Goal: Information Seeking & Learning: Learn about a topic

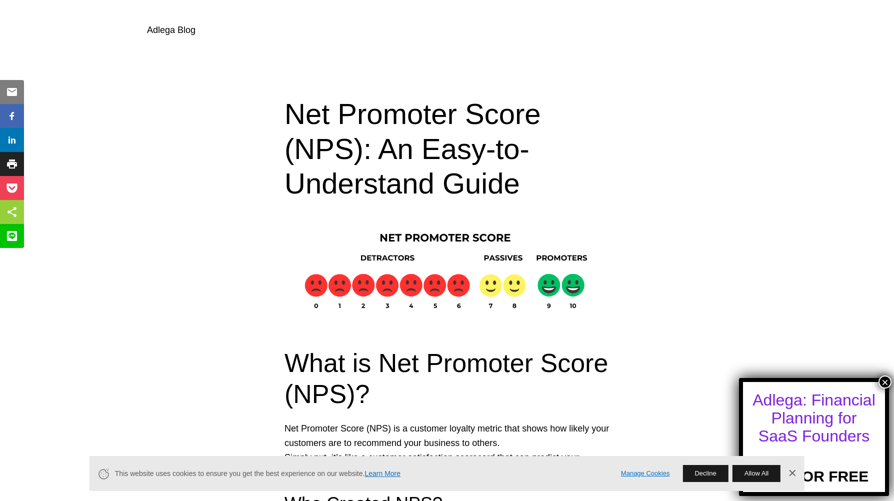
click at [886, 379] on button "×" at bounding box center [885, 382] width 13 height 13
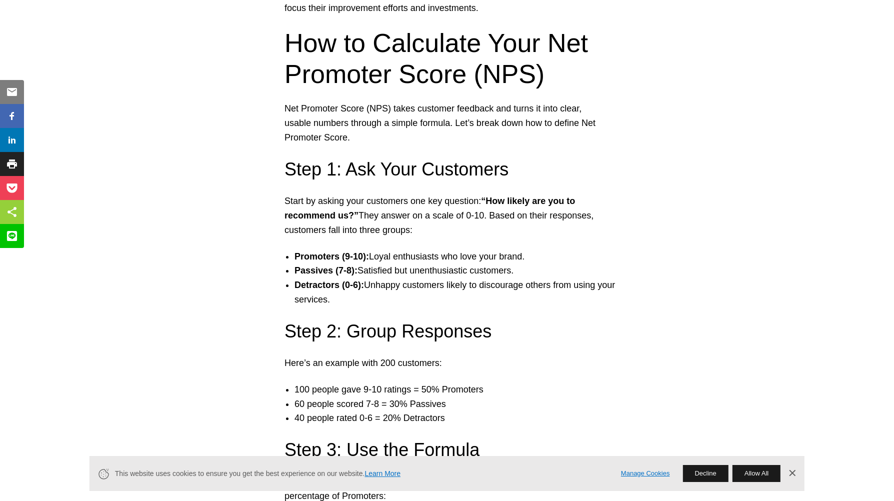
scroll to position [1276, 0]
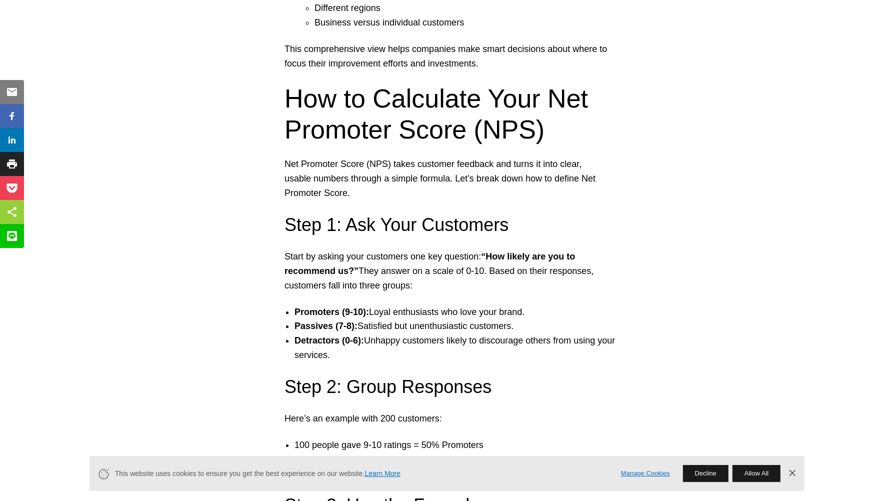
drag, startPoint x: 400, startPoint y: 450, endPoint x: 632, endPoint y: 481, distance: 234.6
click at [632, 481] on div "Manage Cookies Decline Allow All Dismiss Banner" at bounding box center [704, 473] width 185 height 17
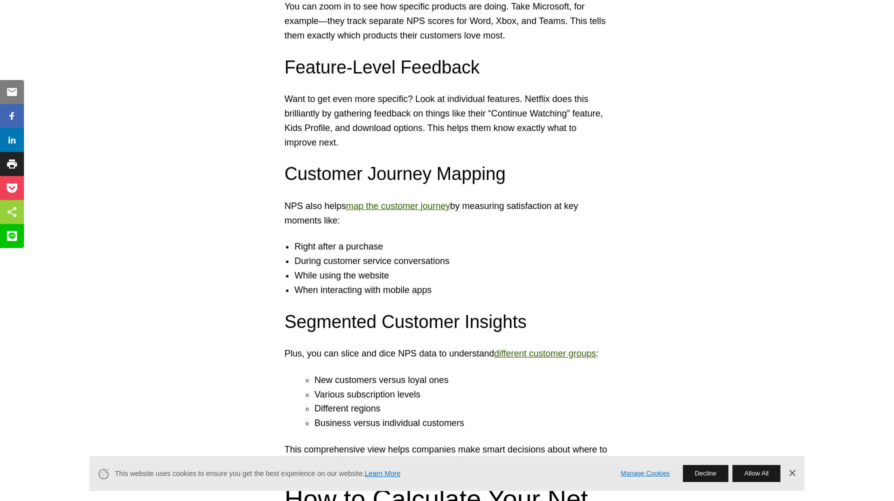
scroll to position [876, 0]
click at [395, 203] on link "map the customer journey" at bounding box center [398, 206] width 104 height 10
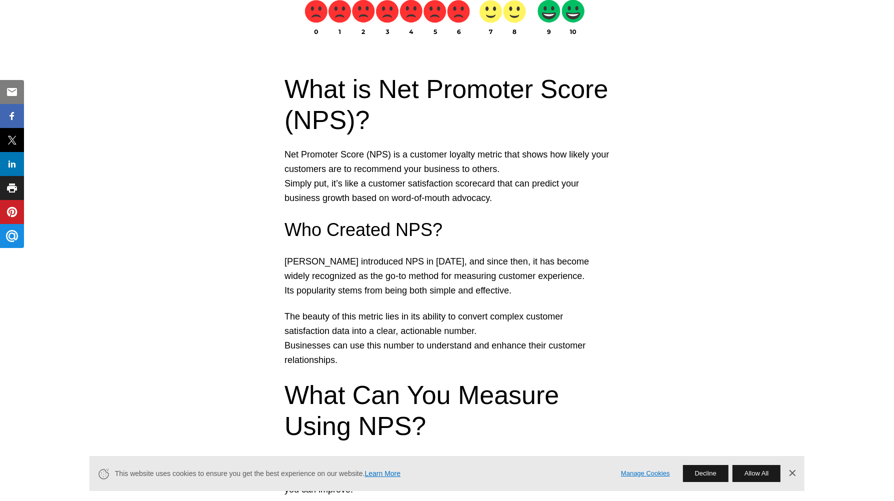
drag, startPoint x: 634, startPoint y: 232, endPoint x: 622, endPoint y: 225, distance: 13.7
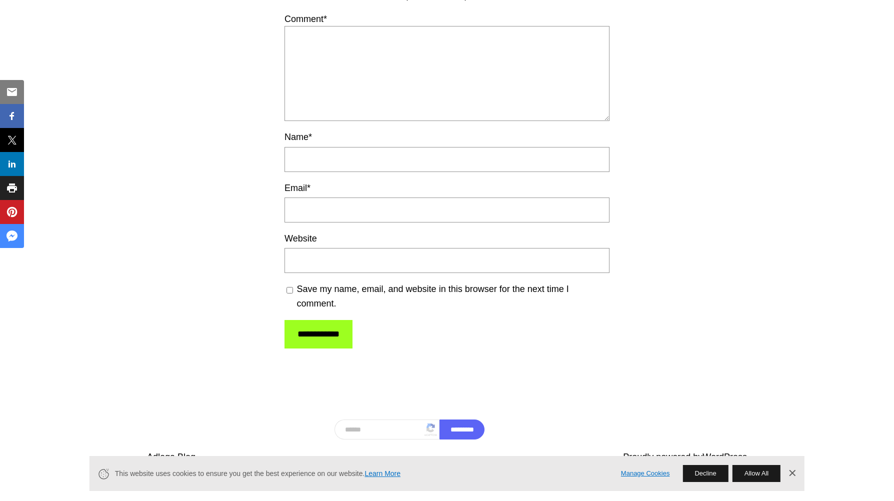
scroll to position [2040, 0]
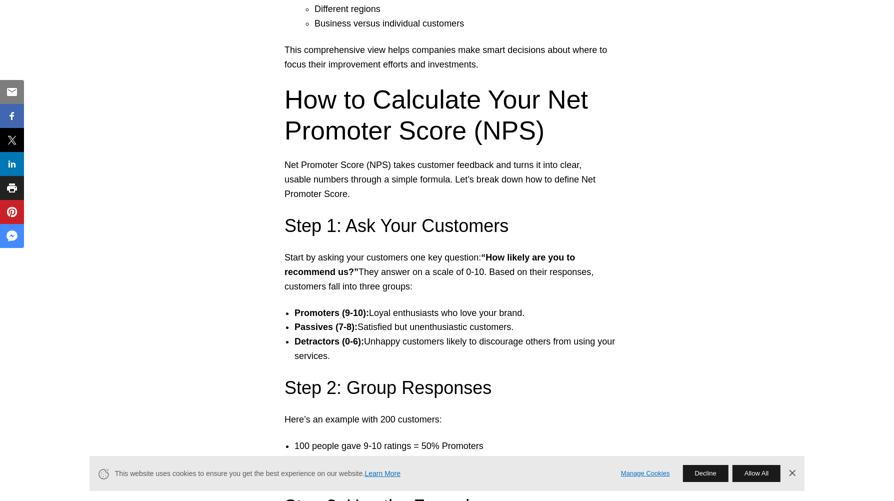
scroll to position [1325, 0]
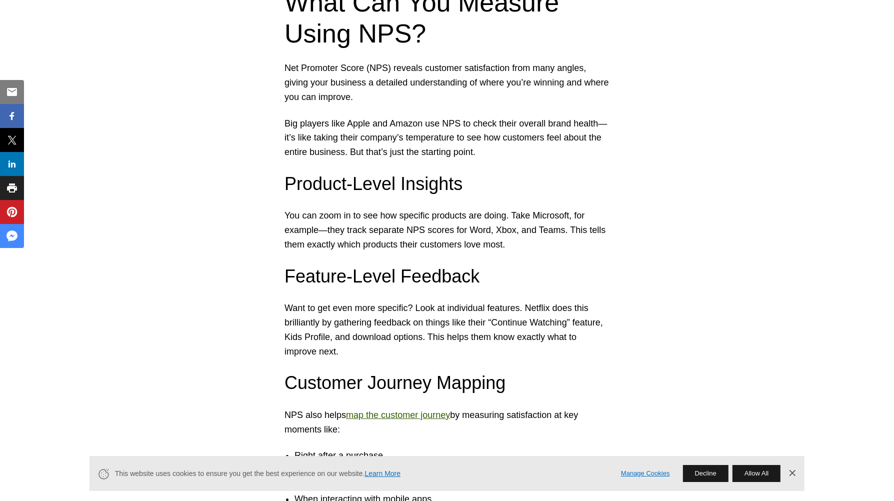
scroll to position [675, 0]
